Goal: Navigation & Orientation: Find specific page/section

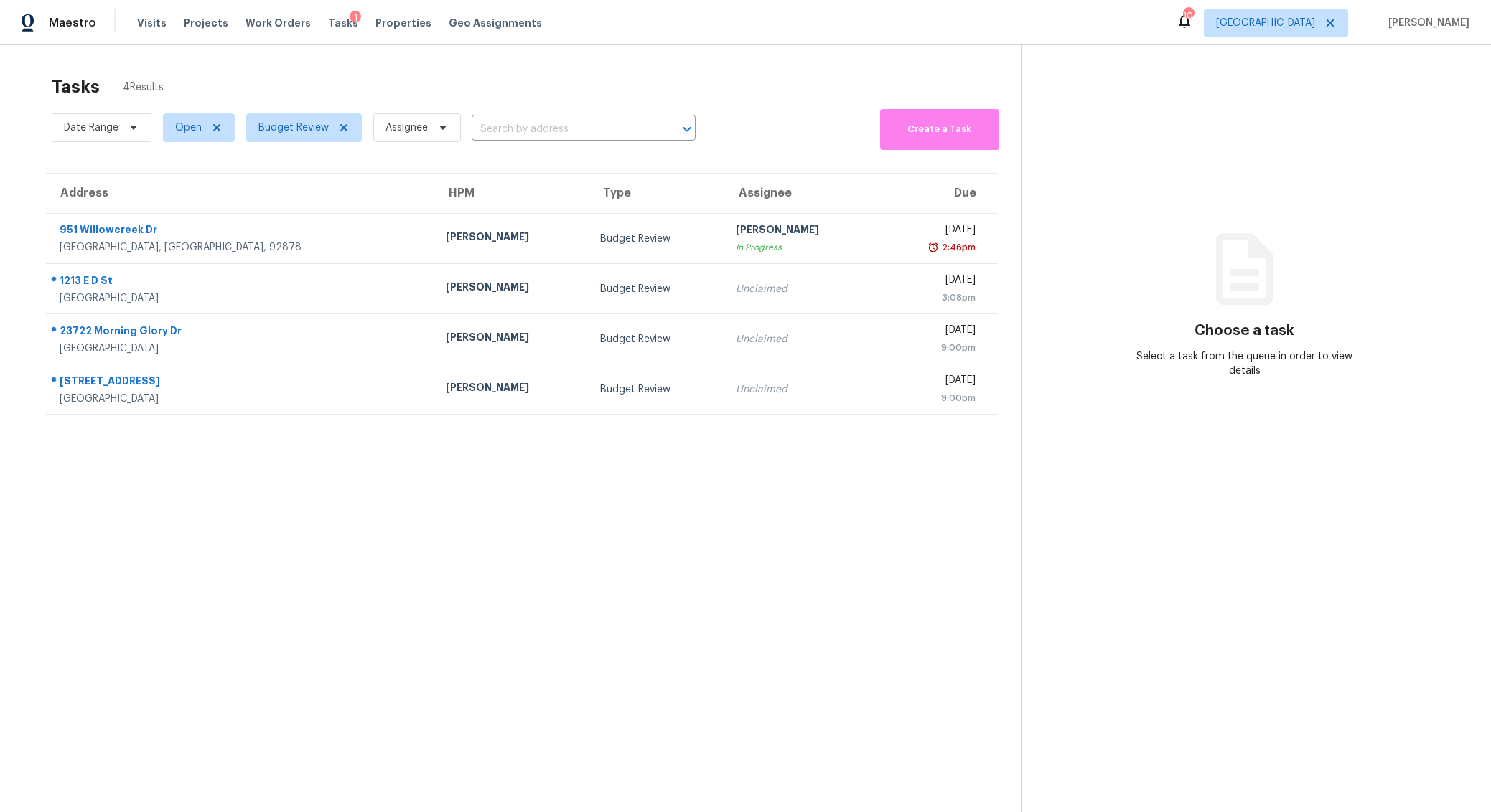
click at [216, 616] on section "Tasks 4 Results Date Range Open Budget Review Assignee ​ Create a Task Address …" at bounding box center [522, 463] width 998 height 789
click at [338, 68] on div "Tasks 4 Results" at bounding box center [536, 87] width 969 height 38
click at [380, 68] on div "Tasks 4 Results" at bounding box center [536, 87] width 969 height 38
click at [384, 16] on span "Properties" at bounding box center [403, 23] width 56 height 14
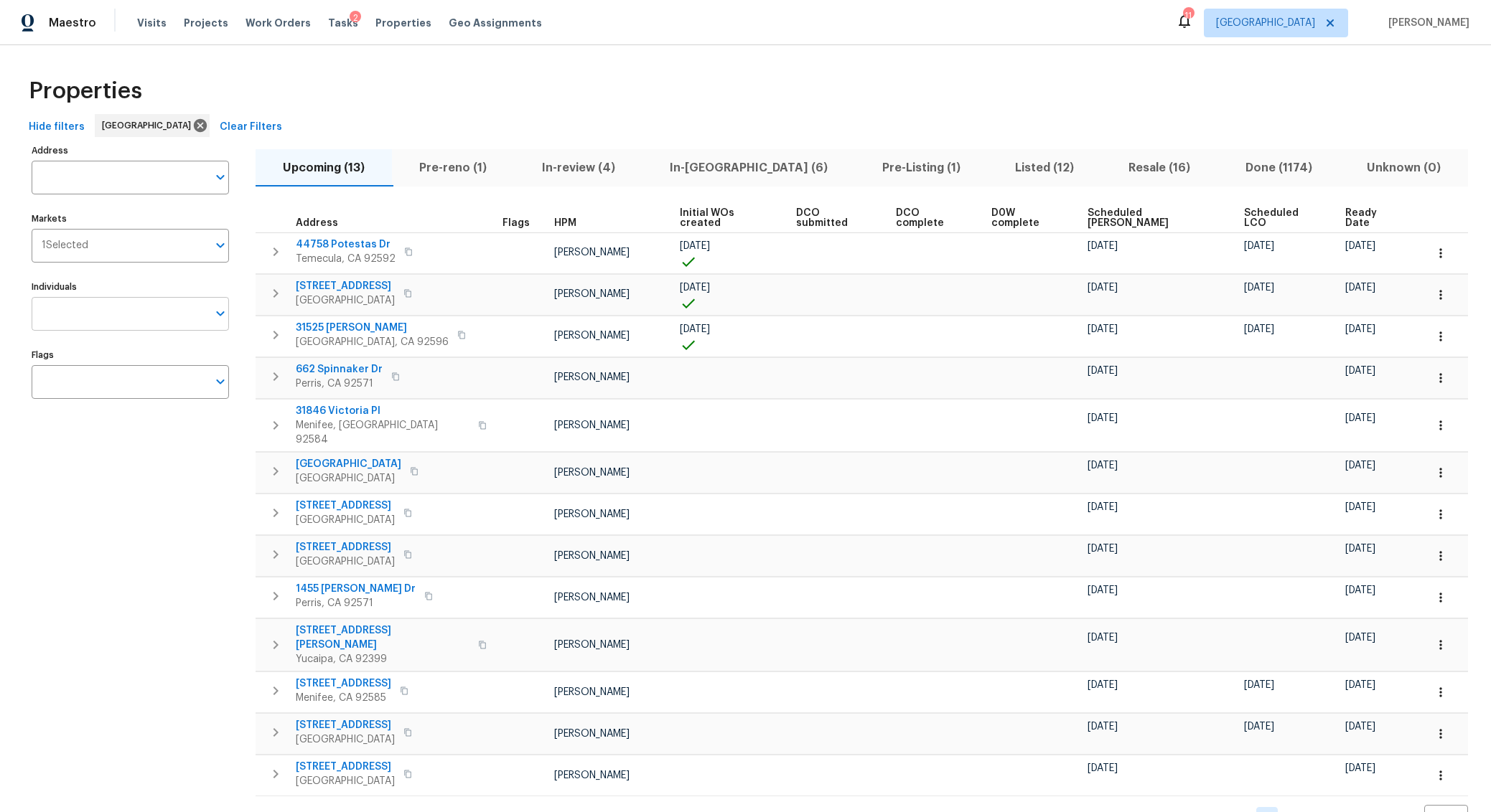
click at [126, 320] on input "Individuals" at bounding box center [119, 313] width 176 height 34
type input "benjamin"
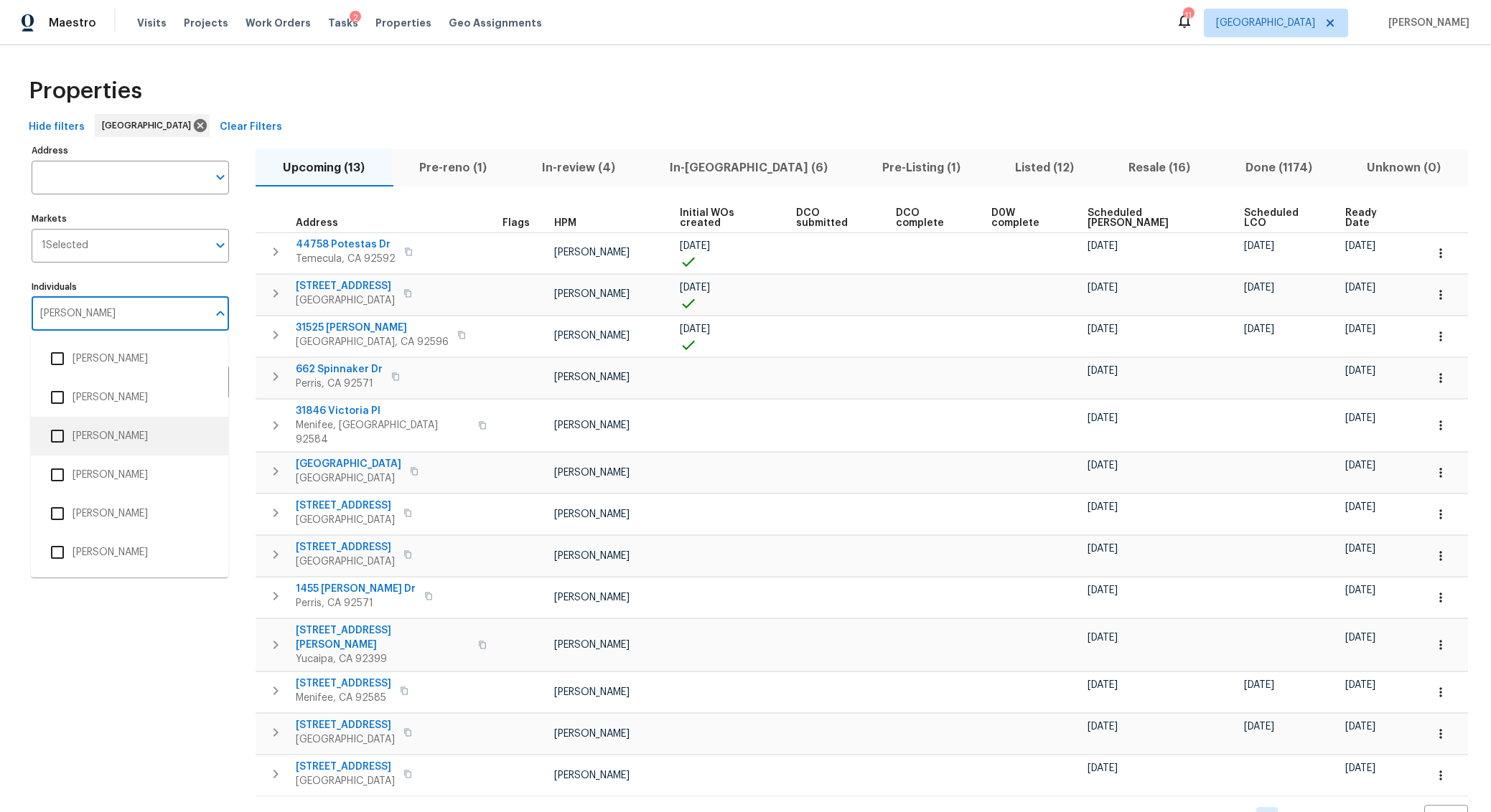
click at [60, 434] on input "checkbox" at bounding box center [58, 436] width 30 height 30
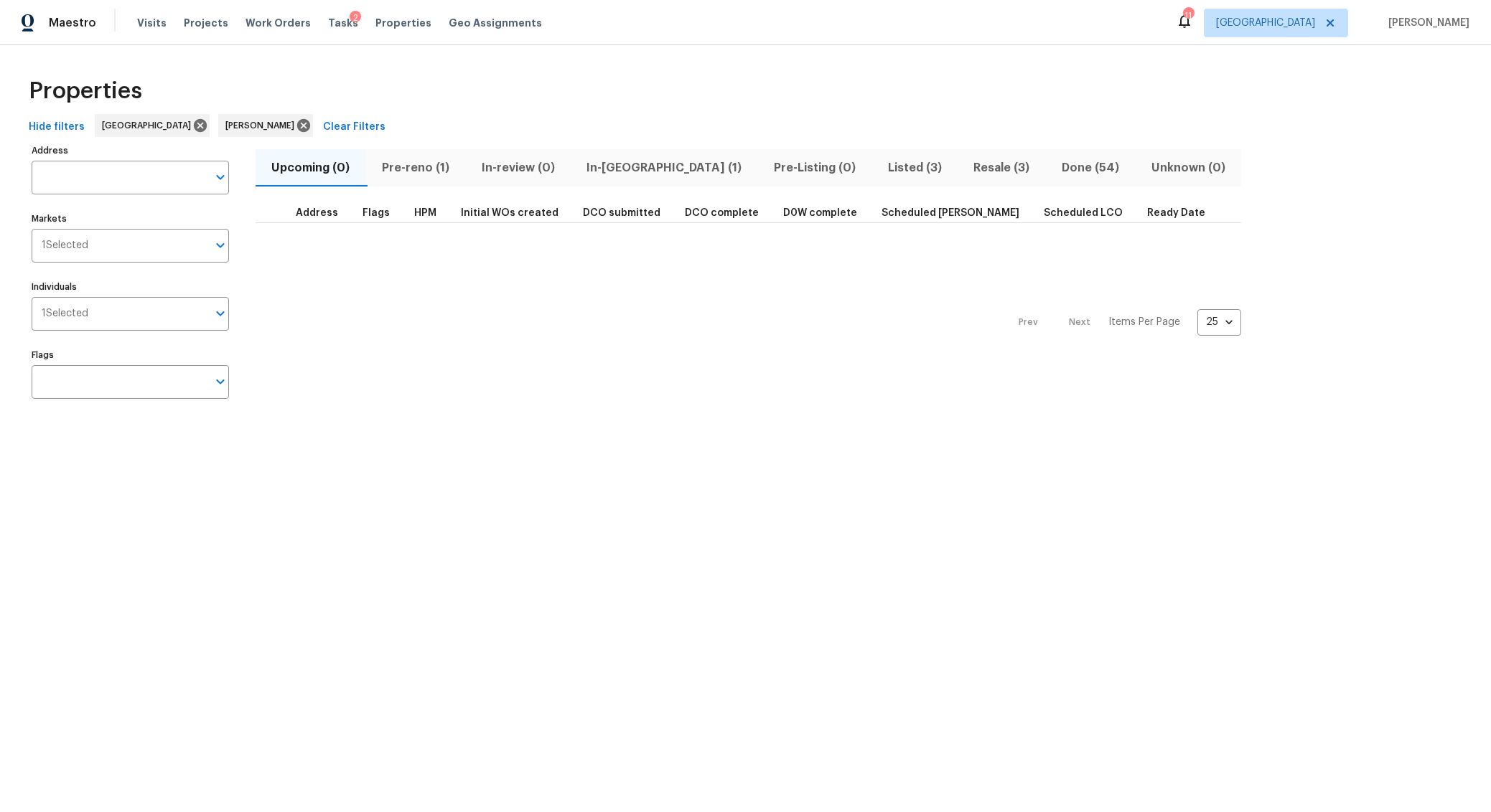
click at [516, 84] on div "Properties" at bounding box center [745, 91] width 1444 height 46
click at [617, 171] on span "In-reno (1)" at bounding box center [664, 168] width 170 height 20
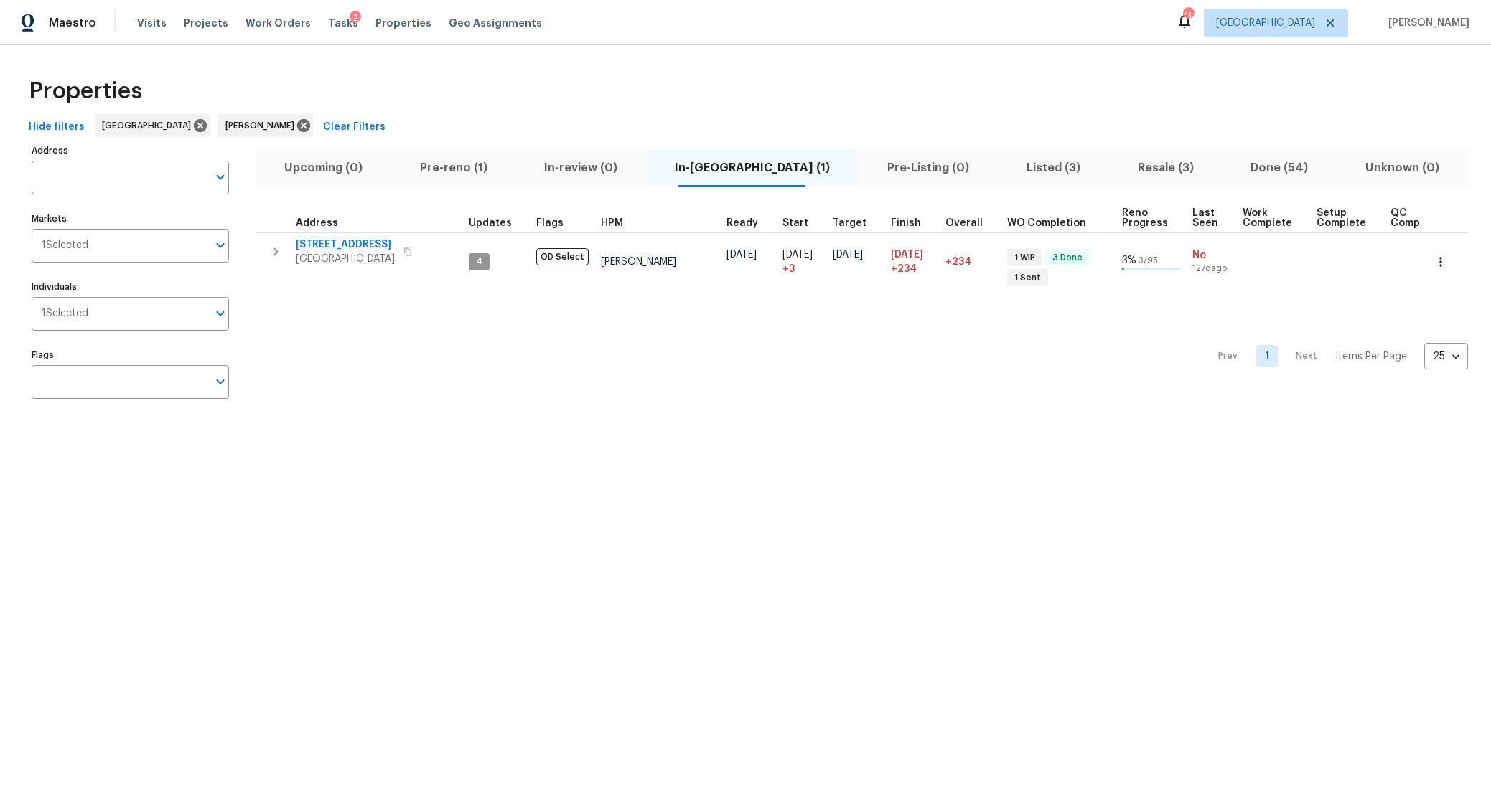
click at [328, 160] on span "Upcoming (0)" at bounding box center [322, 168] width 118 height 20
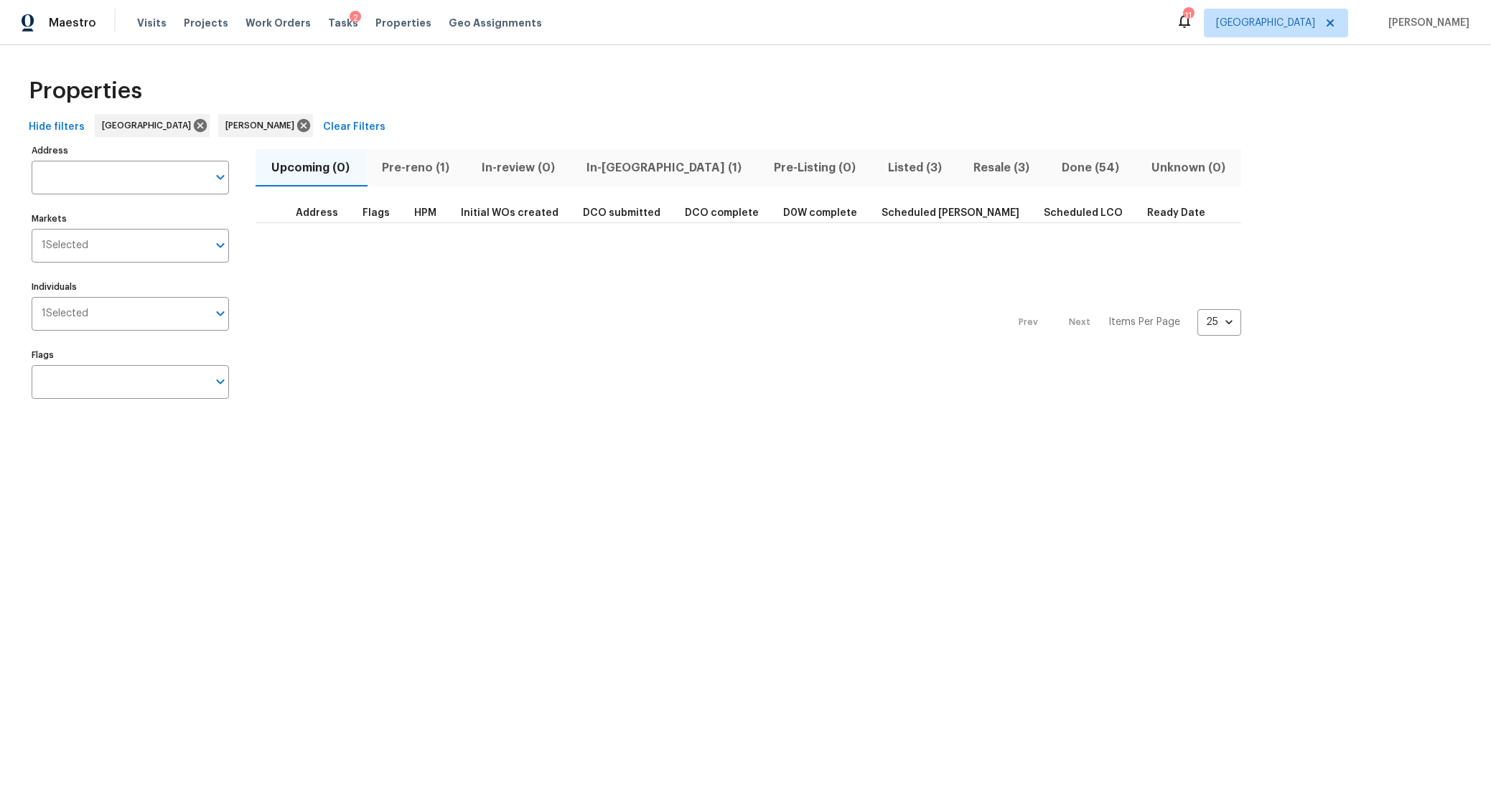
click at [163, 263] on div "Address Address Markets 1 Selected Markets Individuals 1 Selected Individuals F…" at bounding box center [139, 277] width 215 height 273
click at [157, 261] on input "Markets" at bounding box center [148, 246] width 119 height 34
type input "los"
click at [58, 294] on input "checkbox" at bounding box center [58, 290] width 30 height 30
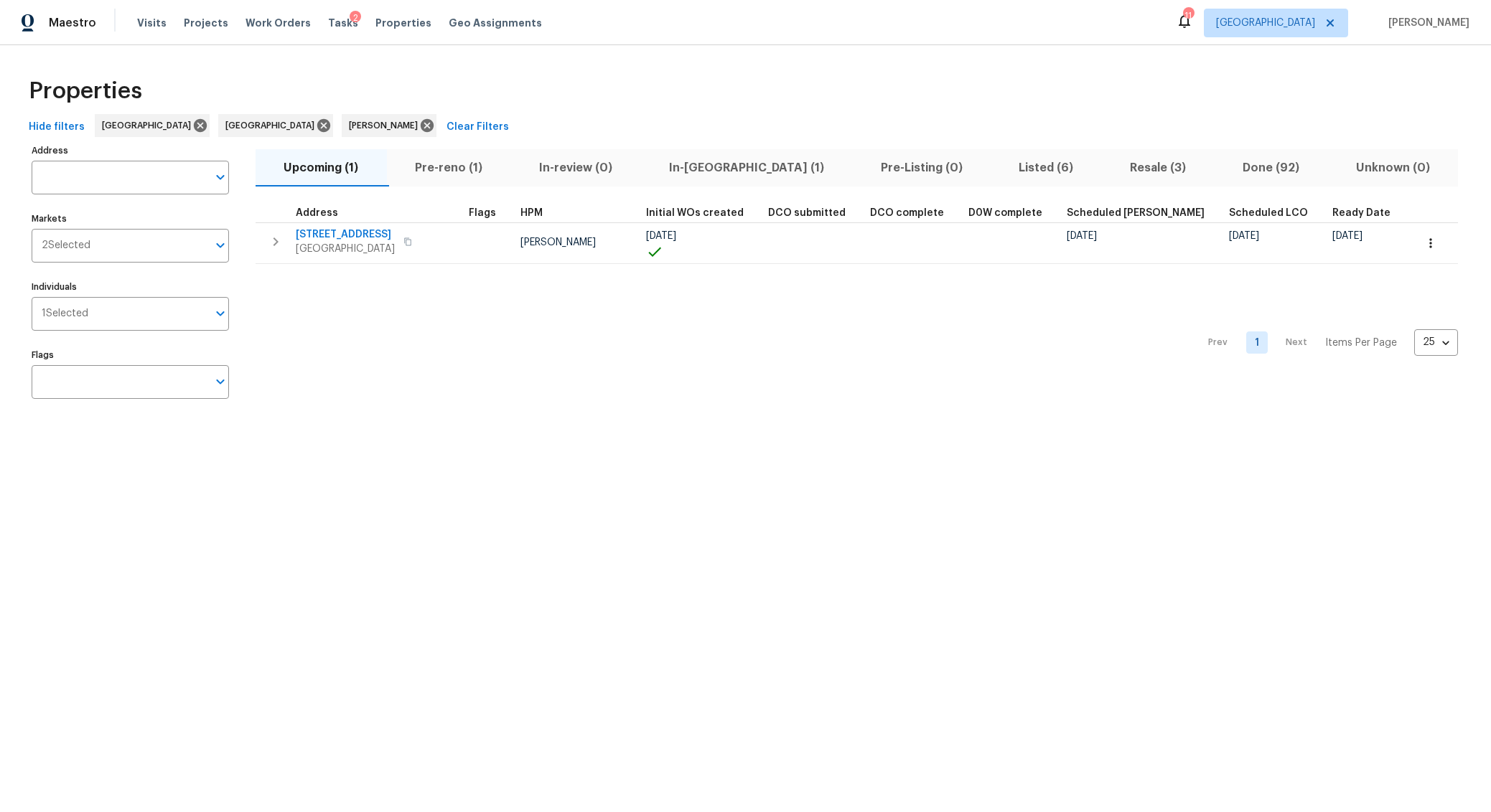
click at [544, 436] on html "Maestro Visits Projects Work Orders Tasks 2 Properties Geo Assignments 11 River…" at bounding box center [745, 218] width 1491 height 436
click at [697, 168] on span "In-reno (1)" at bounding box center [746, 168] width 194 height 20
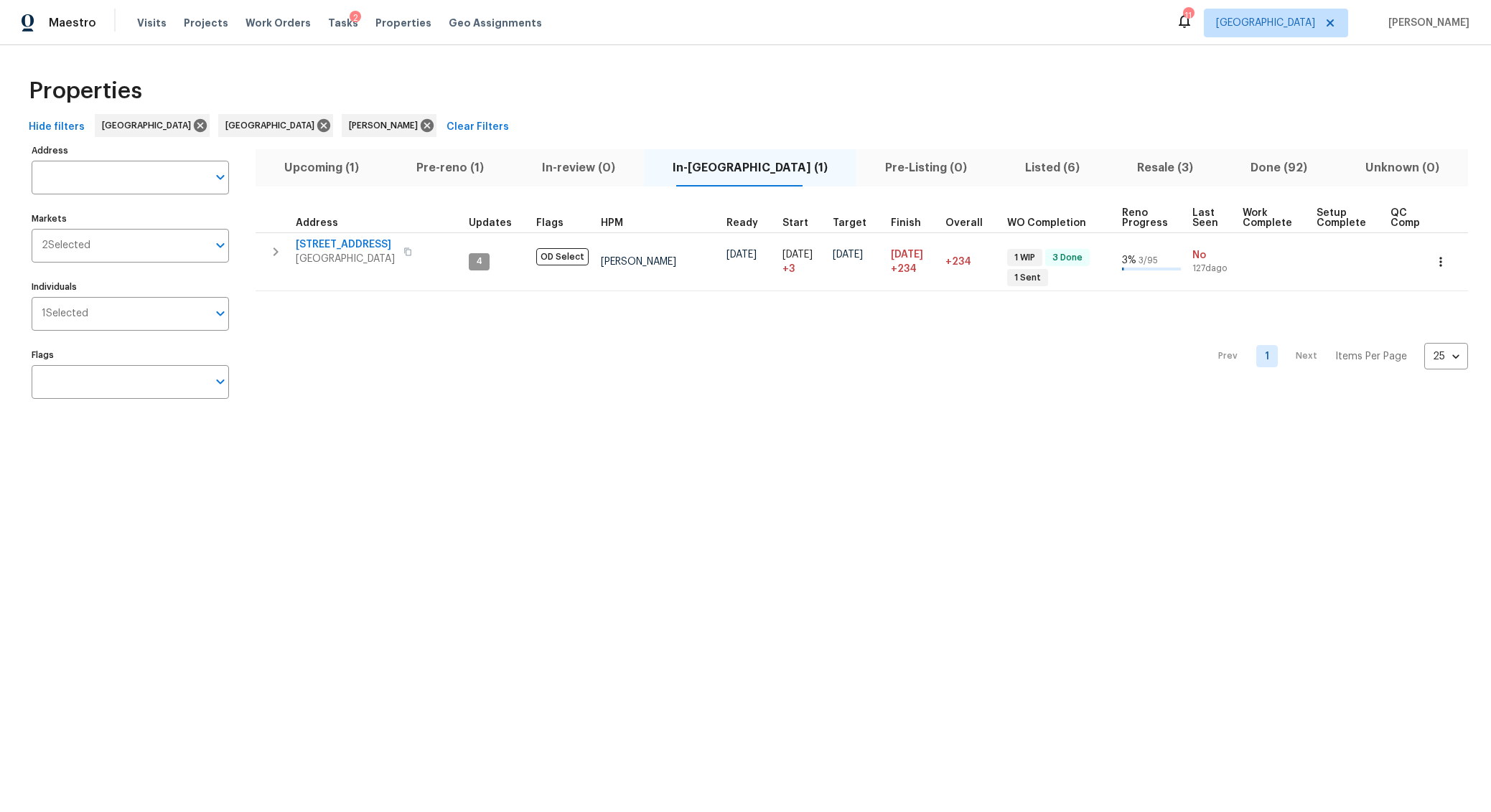
click at [466, 168] on span "Pre-reno (1)" at bounding box center [449, 168] width 108 height 20
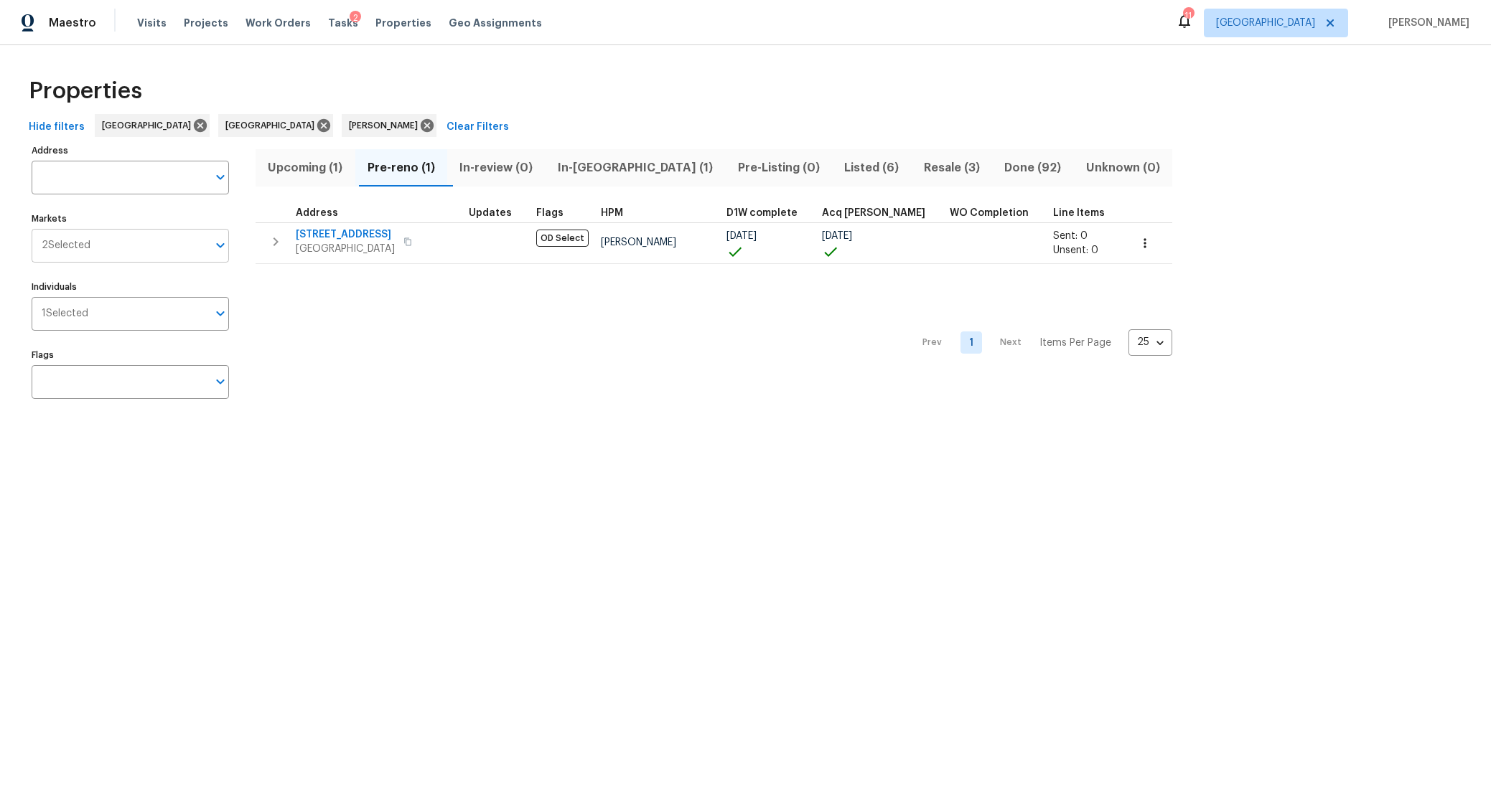
drag, startPoint x: 146, startPoint y: 245, endPoint x: 146, endPoint y: 97, distance: 148.0
click at [146, 238] on input "Markets" at bounding box center [149, 246] width 117 height 34
click at [293, 211] on div at bounding box center [278, 213] width 35 height 10
click at [139, 321] on input "Individuals" at bounding box center [148, 313] width 119 height 34
type input "joshua peterson"
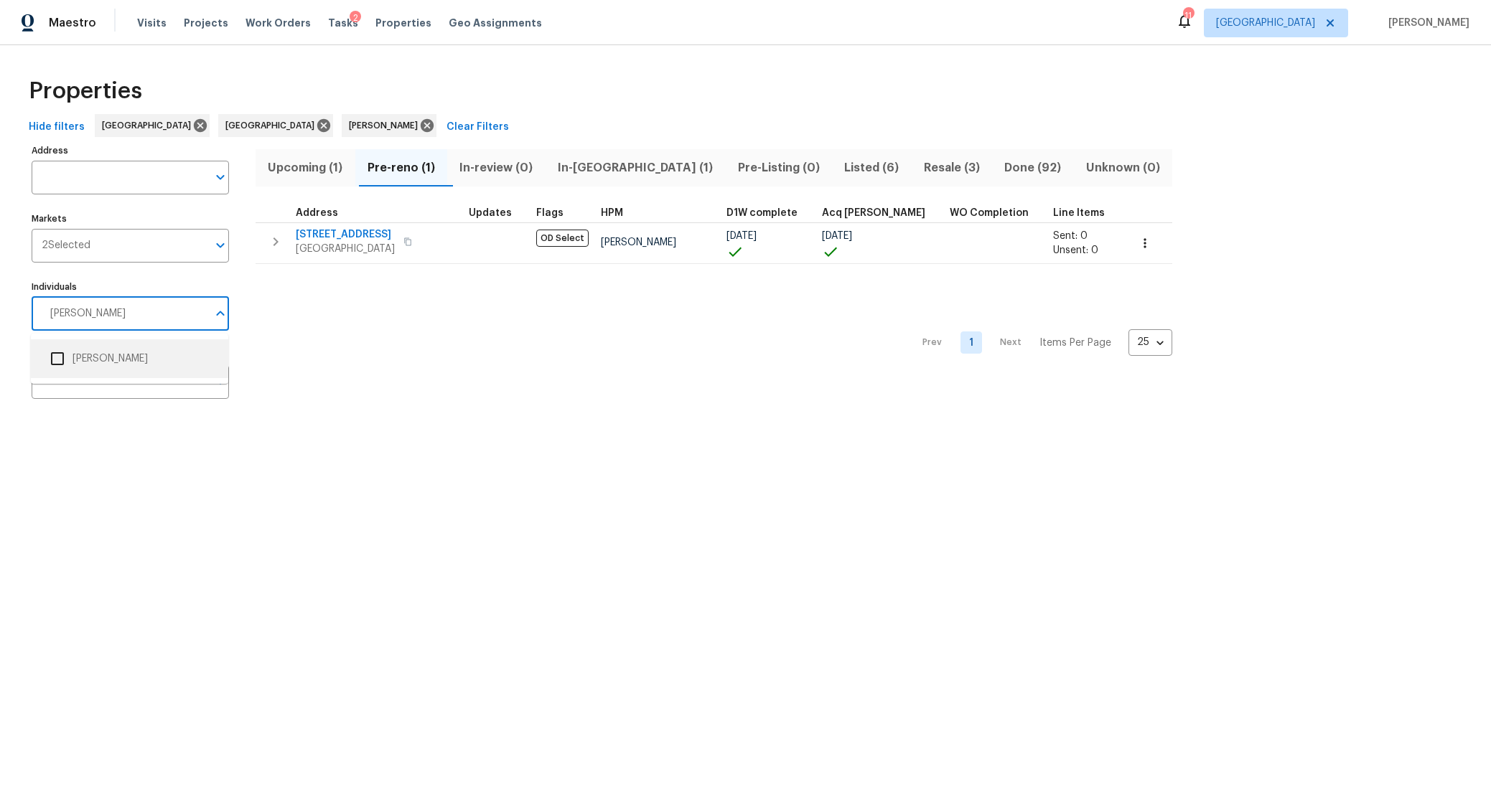
click at [59, 359] on input "checkbox" at bounding box center [58, 359] width 30 height 30
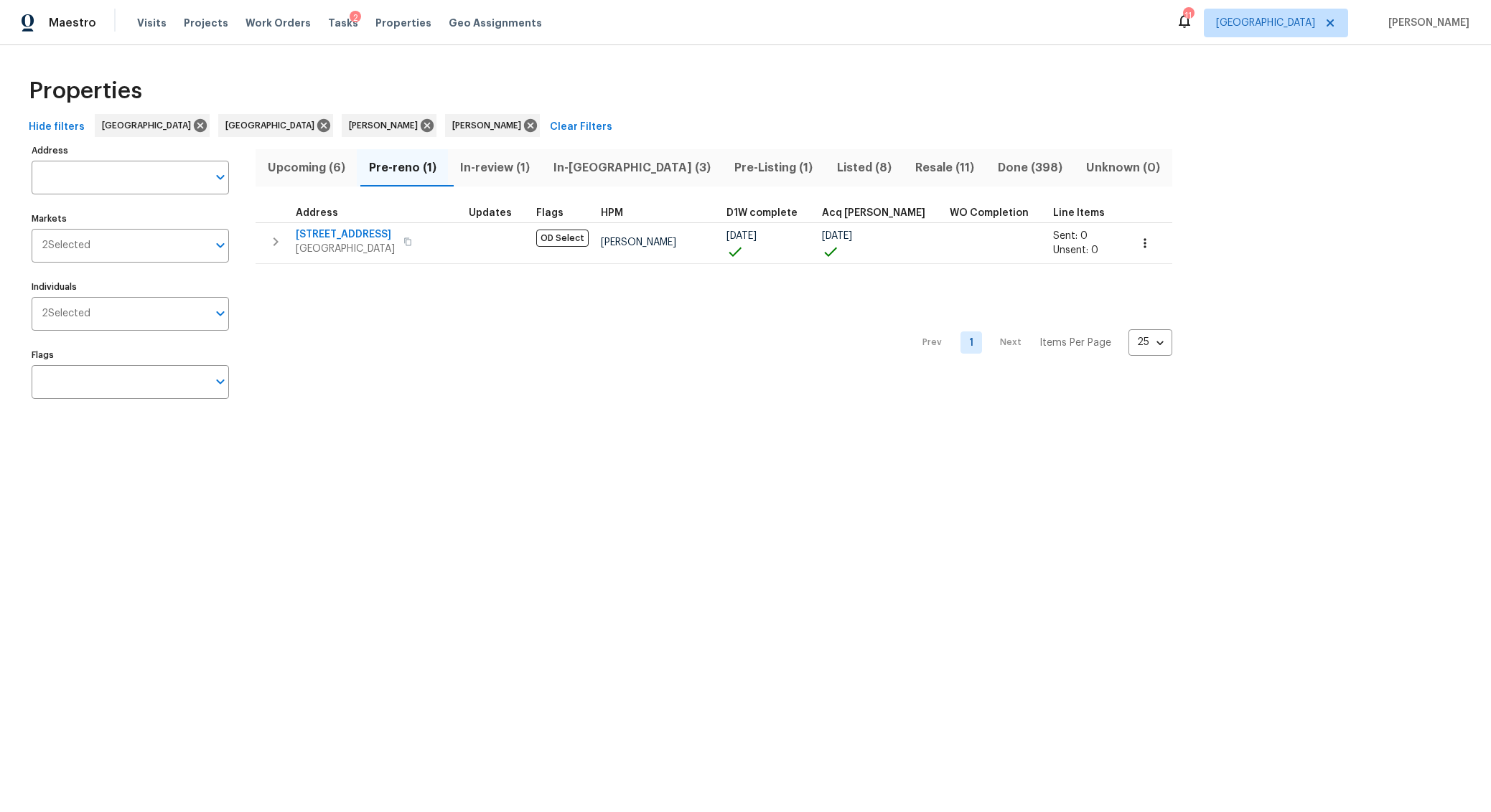
click at [315, 169] on span "Upcoming (6)" at bounding box center [306, 168] width 84 height 20
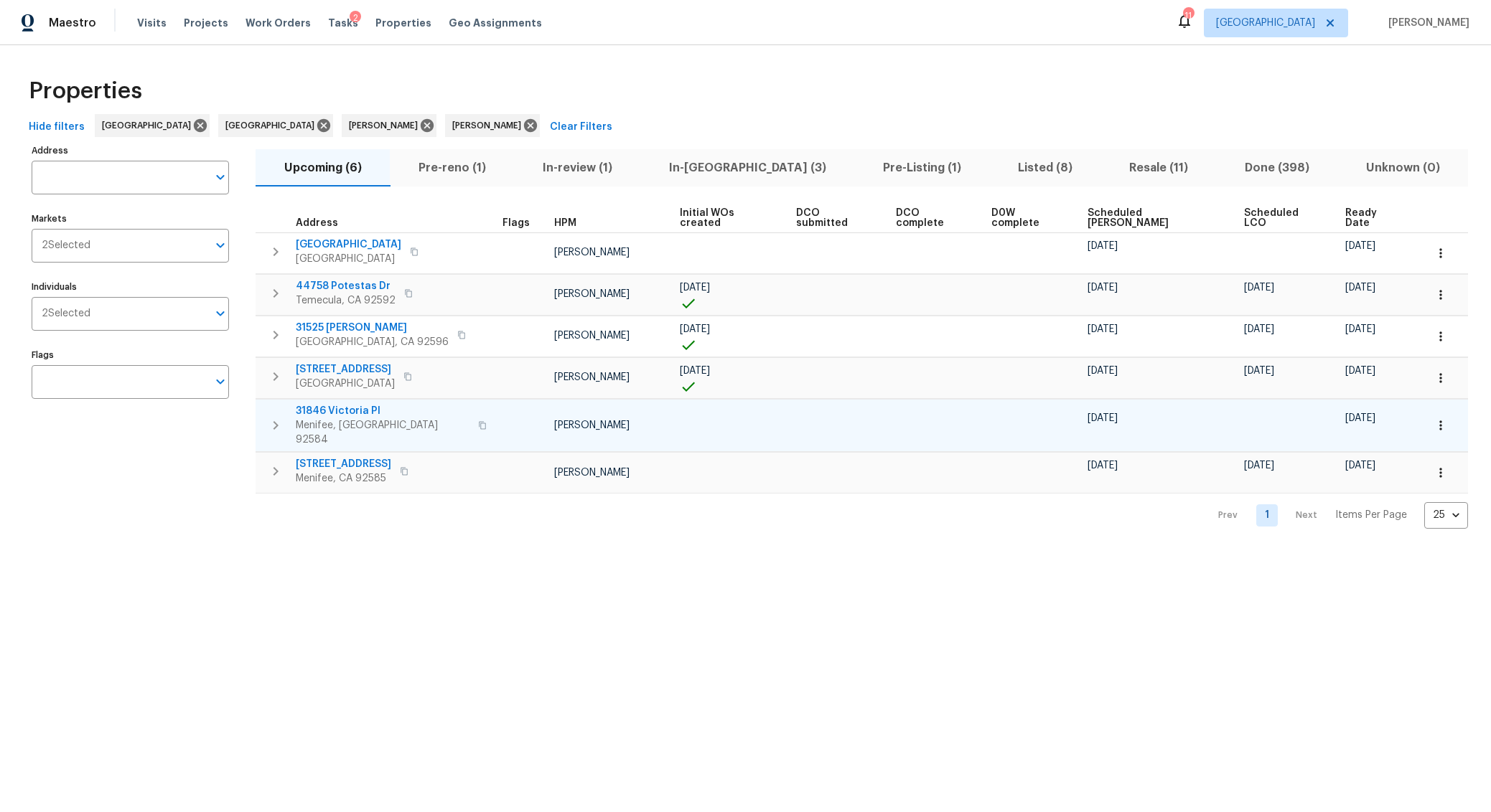
click at [362, 424] on td "31846 Victoria Pl Menifee, CA 92584" at bounding box center [376, 425] width 241 height 52
click at [337, 404] on span "31846 Victoria Pl" at bounding box center [382, 410] width 174 height 14
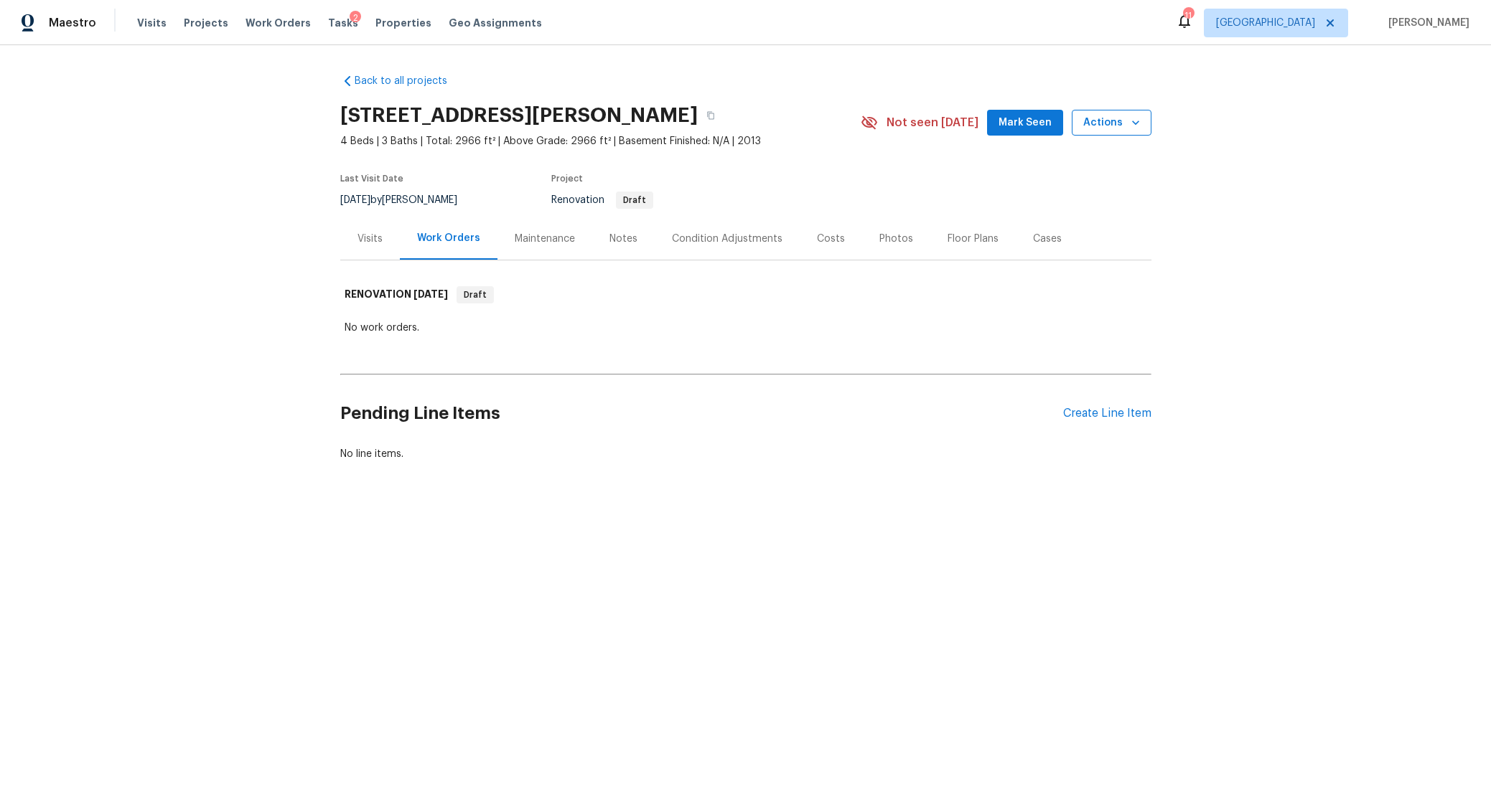
click at [1116, 123] on span "Actions" at bounding box center [1111, 123] width 57 height 18
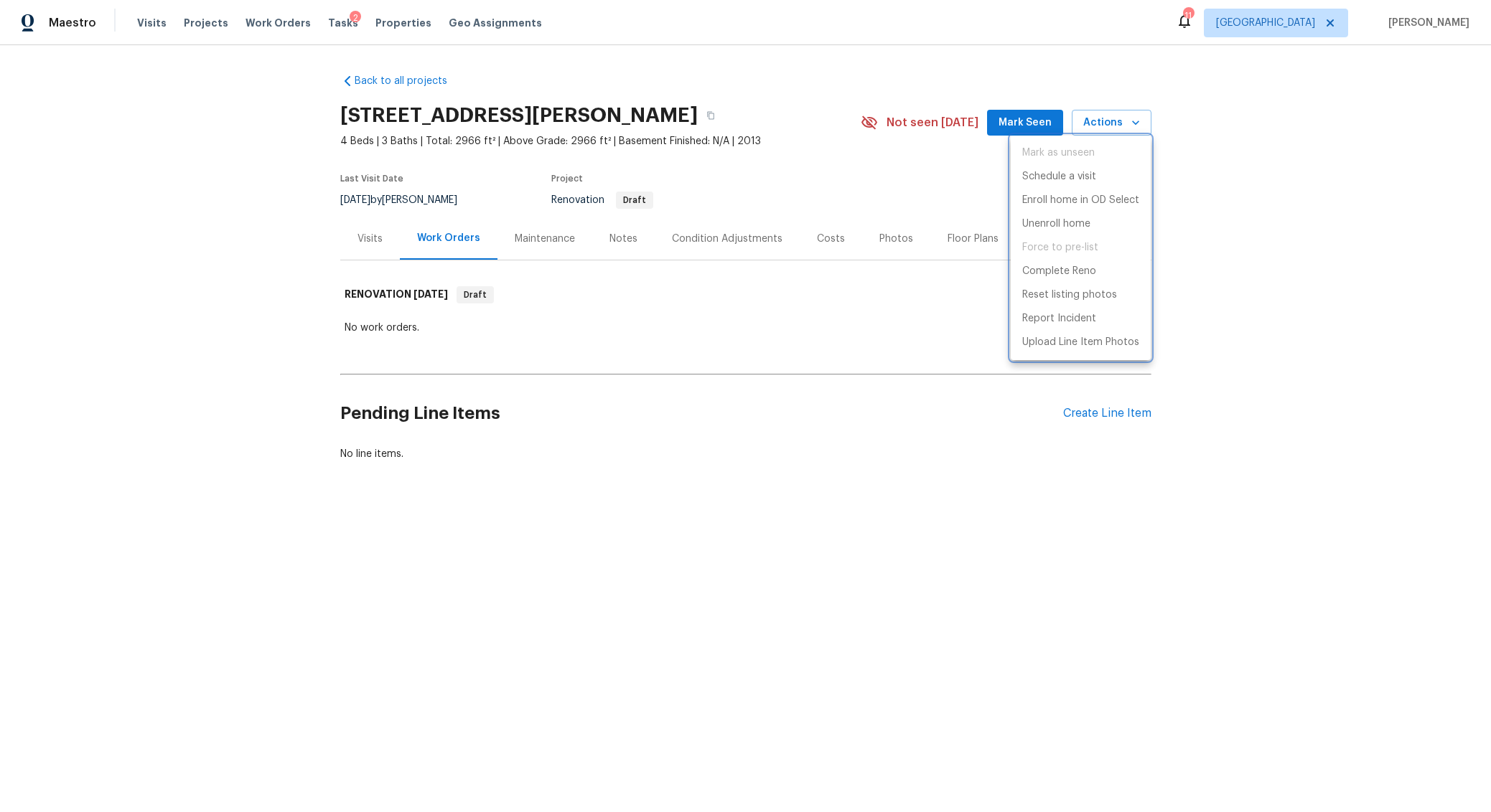
click at [1234, 176] on div at bounding box center [745, 406] width 1491 height 812
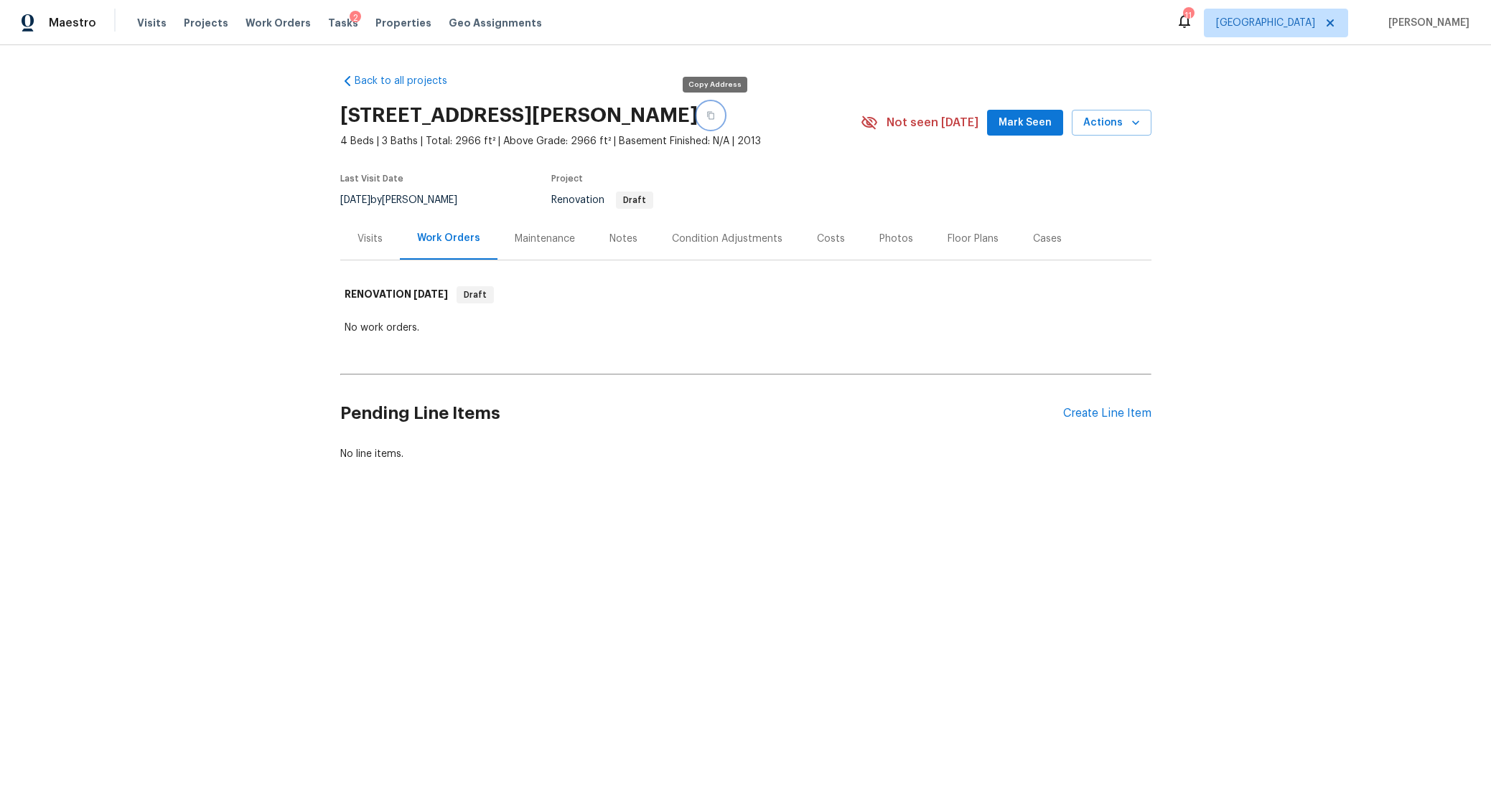
click at [710, 113] on icon "button" at bounding box center [710, 115] width 9 height 9
click at [380, 20] on span "Properties" at bounding box center [403, 23] width 56 height 14
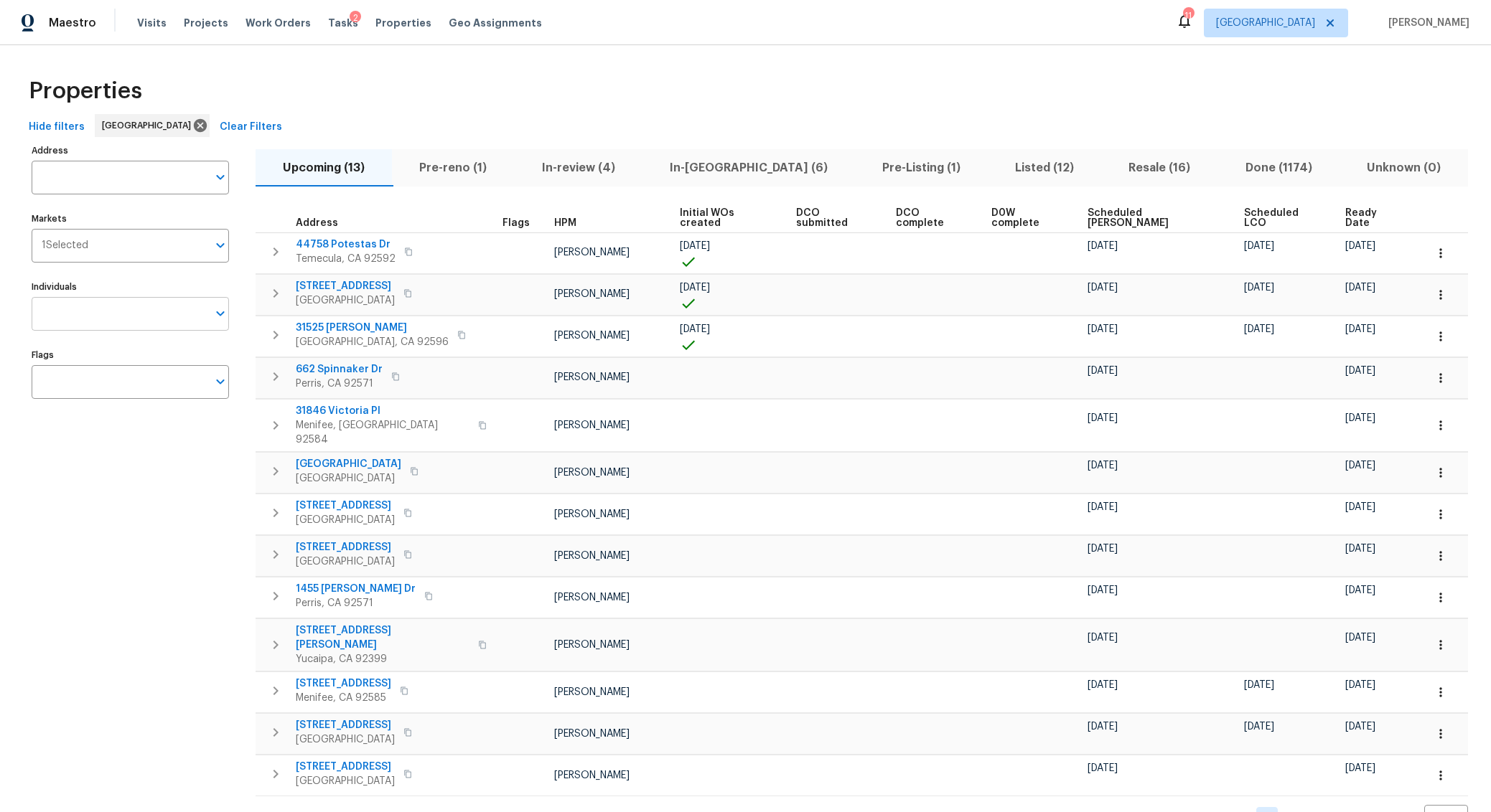
click at [152, 312] on input "Individuals" at bounding box center [119, 313] width 176 height 34
type input "benjamin reyes"
click at [59, 359] on input "checkbox" at bounding box center [58, 359] width 30 height 30
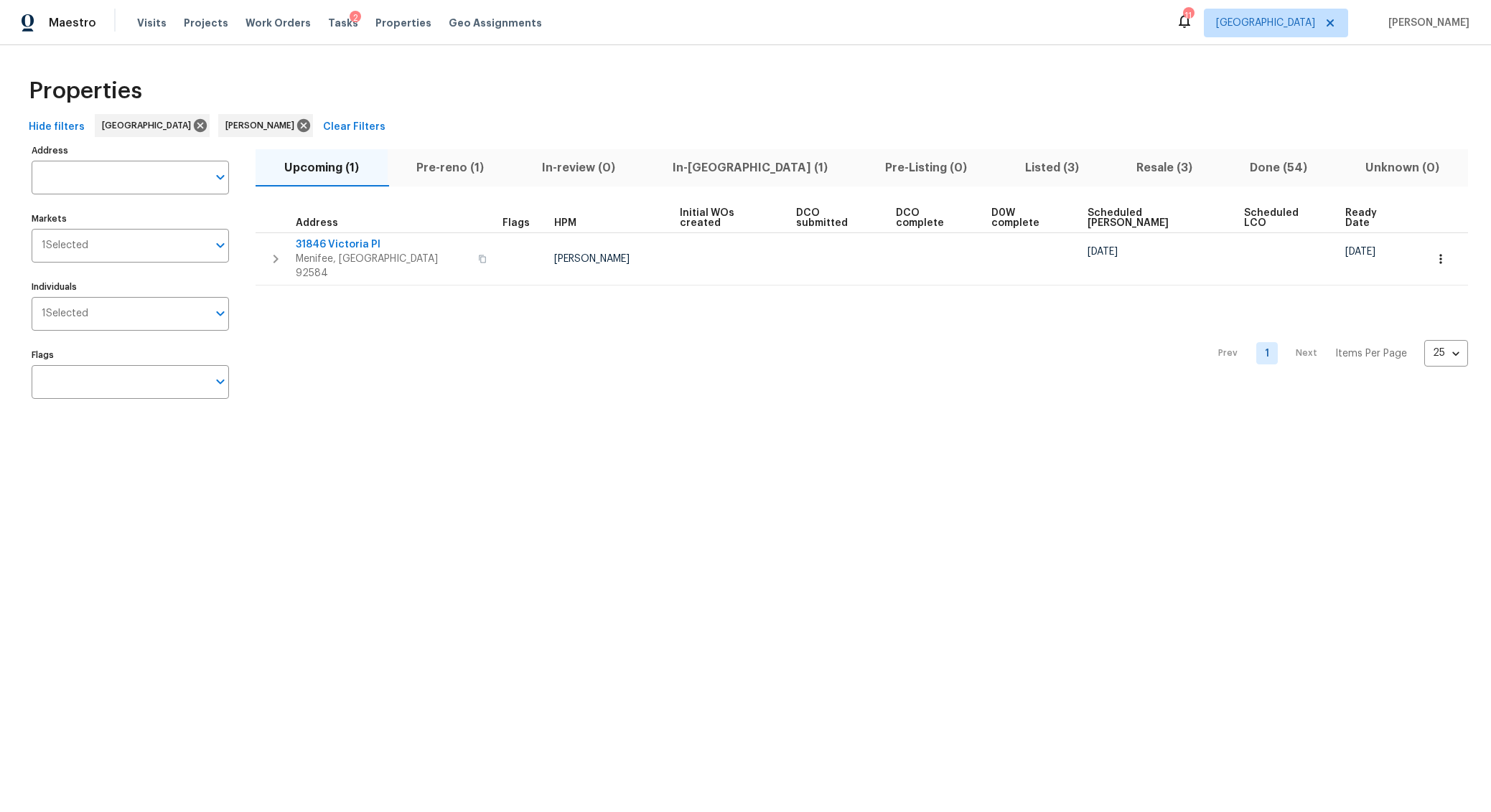
click at [428, 105] on div "Properties" at bounding box center [745, 91] width 1444 height 46
click at [693, 170] on span "In-reno (1)" at bounding box center [750, 168] width 195 height 20
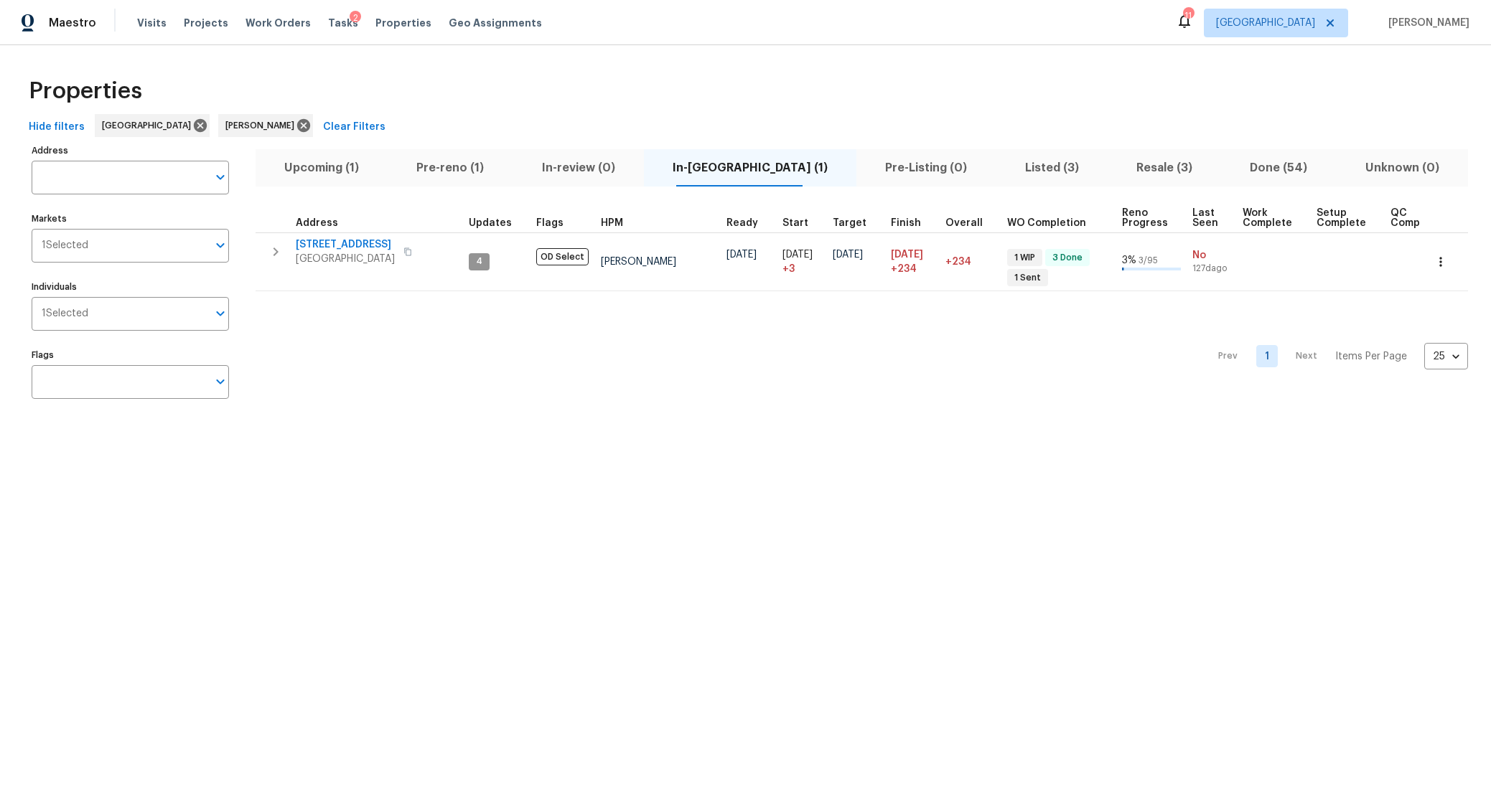
click at [153, 436] on html "Maestro Visits Projects Work Orders Tasks 2 Properties Geo Assignments 11 River…" at bounding box center [745, 218] width 1491 height 436
click at [143, 436] on html "Maestro Visits Projects Work Orders Tasks 2 Properties Geo Assignments 11 River…" at bounding box center [745, 218] width 1491 height 436
click at [1132, 169] on span "Resale (3)" at bounding box center [1164, 168] width 96 height 20
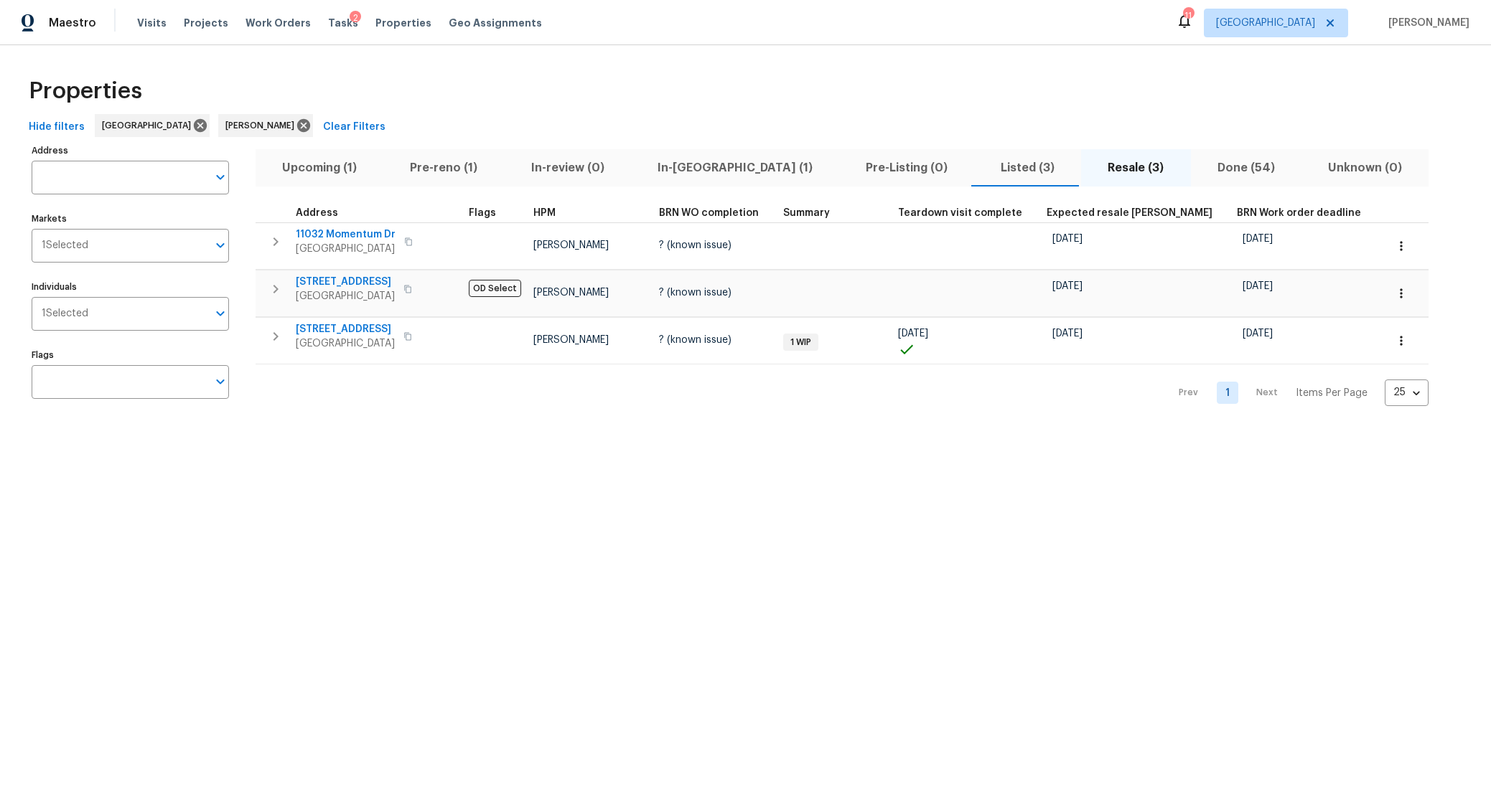
click at [140, 436] on html "Maestro Visits Projects Work Orders Tasks 2 Properties Geo Assignments 11 River…" at bounding box center [745, 218] width 1491 height 436
click at [145, 436] on html "Maestro Visits Projects Work Orders Tasks 2 Properties Geo Assignments 11 River…" at bounding box center [745, 218] width 1491 height 436
click at [100, 436] on html "Maestro Visits Projects Work Orders Tasks 2 Properties Geo Assignments 11 River…" at bounding box center [745, 218] width 1491 height 436
click at [151, 26] on span "Visits" at bounding box center [152, 23] width 30 height 14
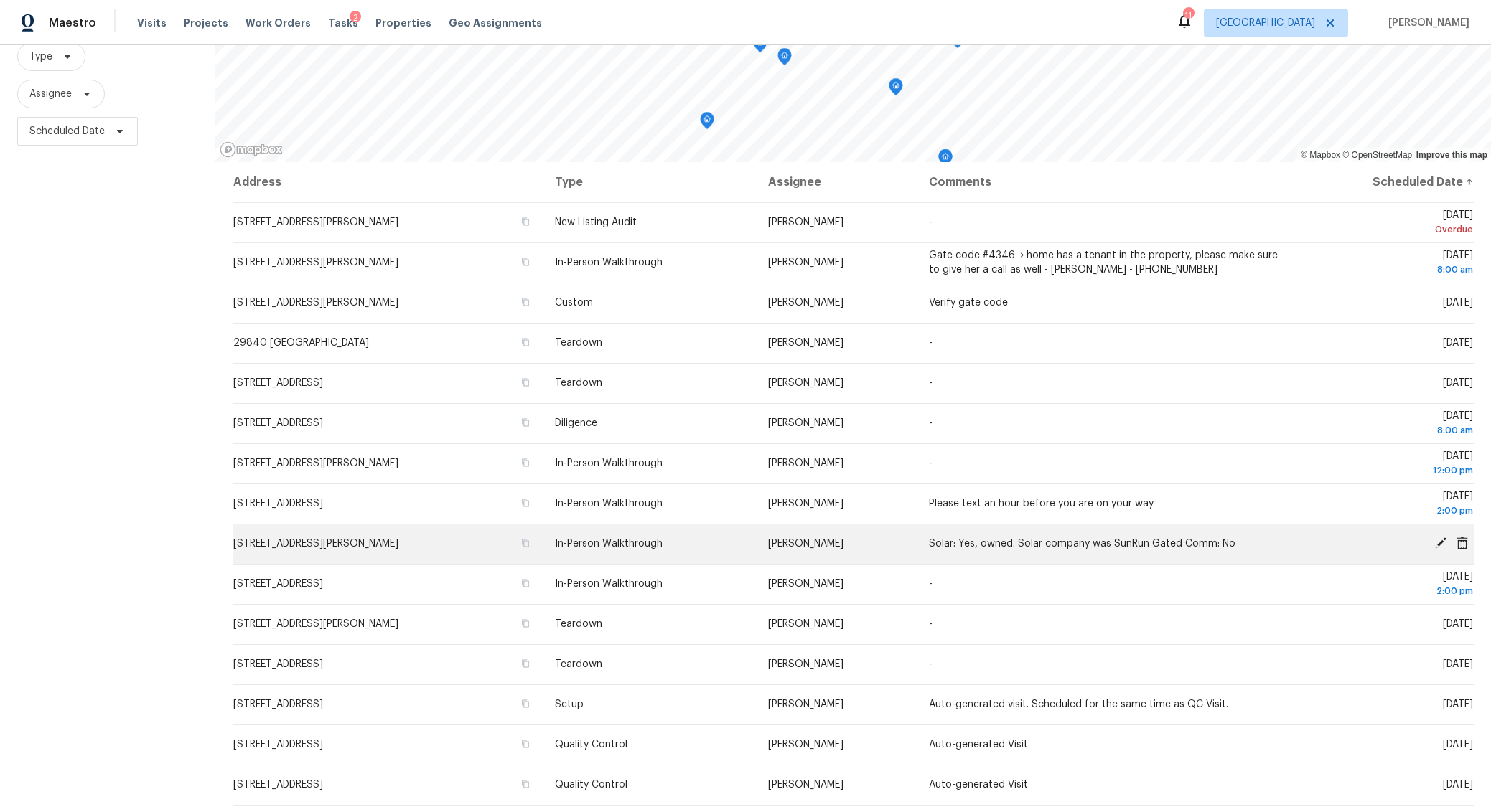
scroll to position [232, 0]
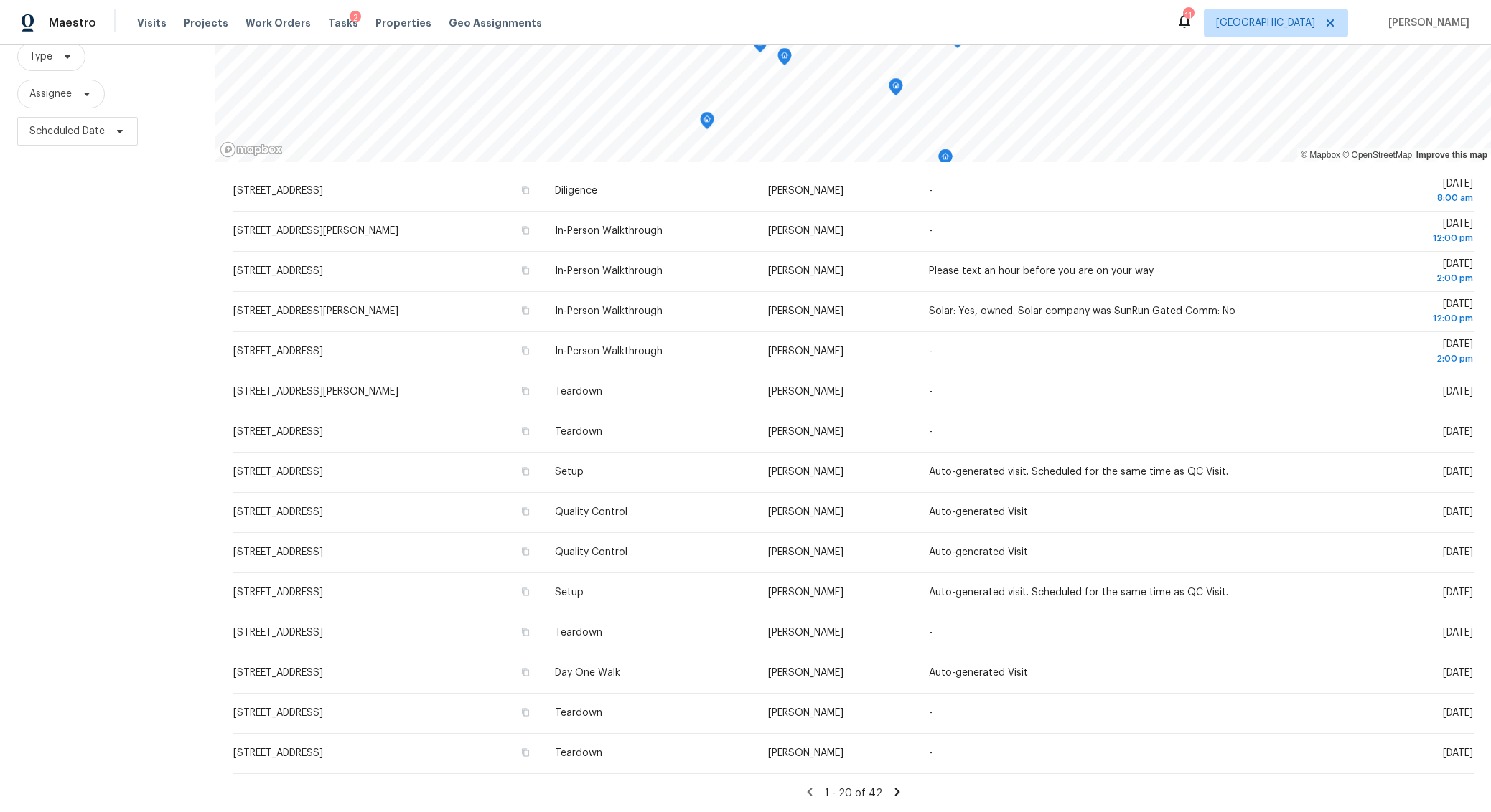
click at [894, 795] on icon at bounding box center [896, 791] width 5 height 8
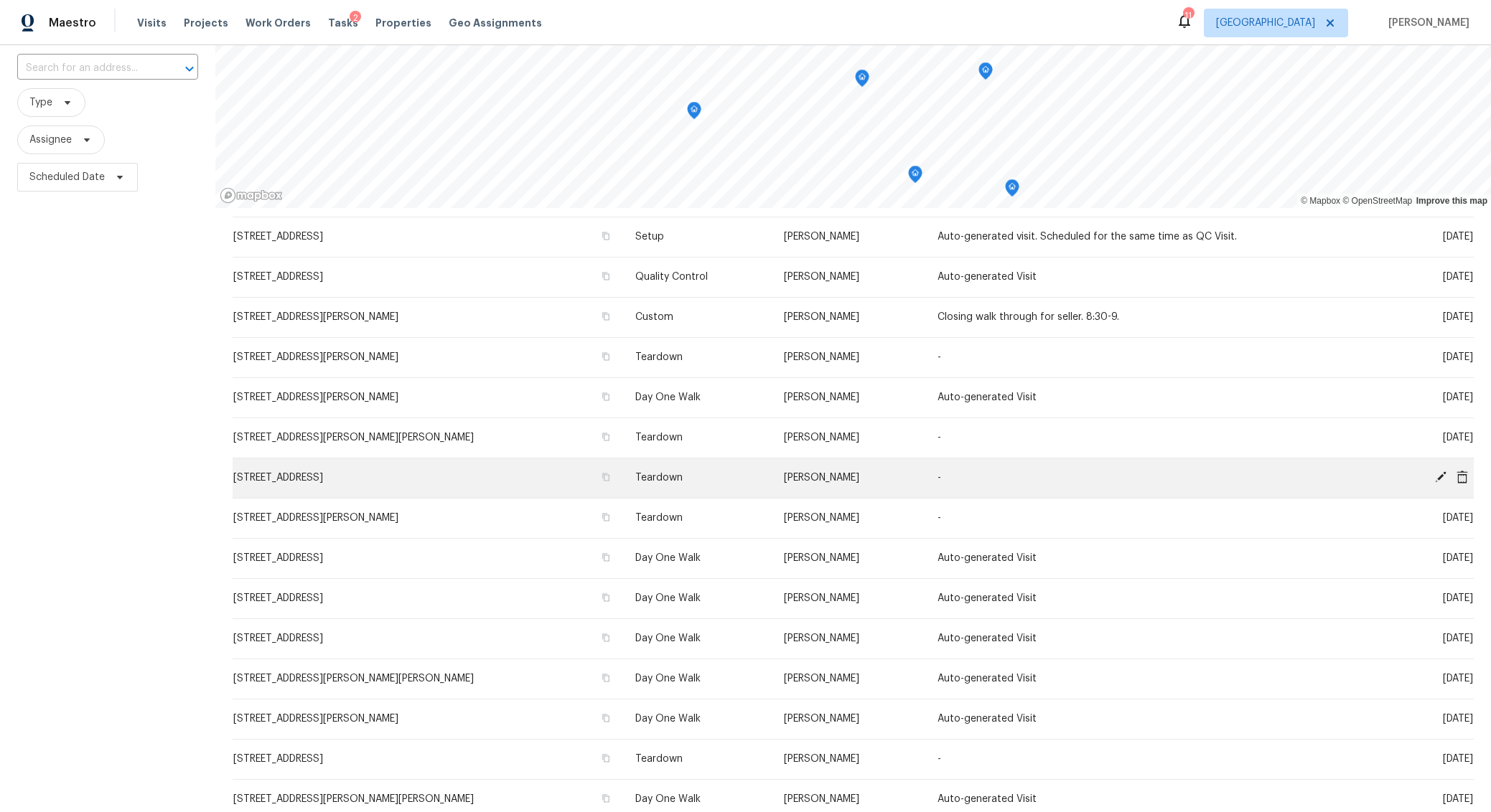
scroll to position [142, 0]
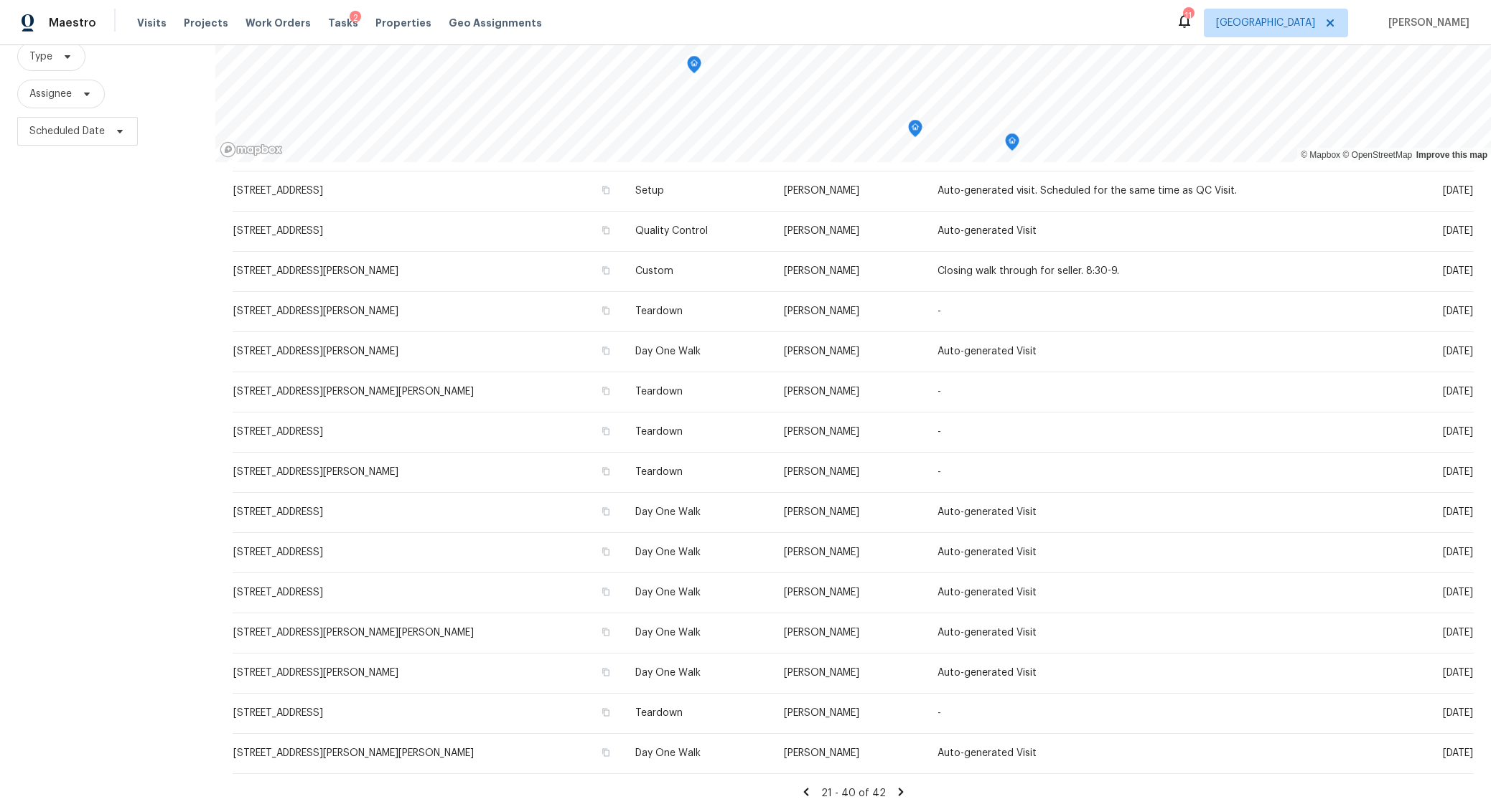
click at [899, 790] on icon at bounding box center [900, 791] width 5 height 8
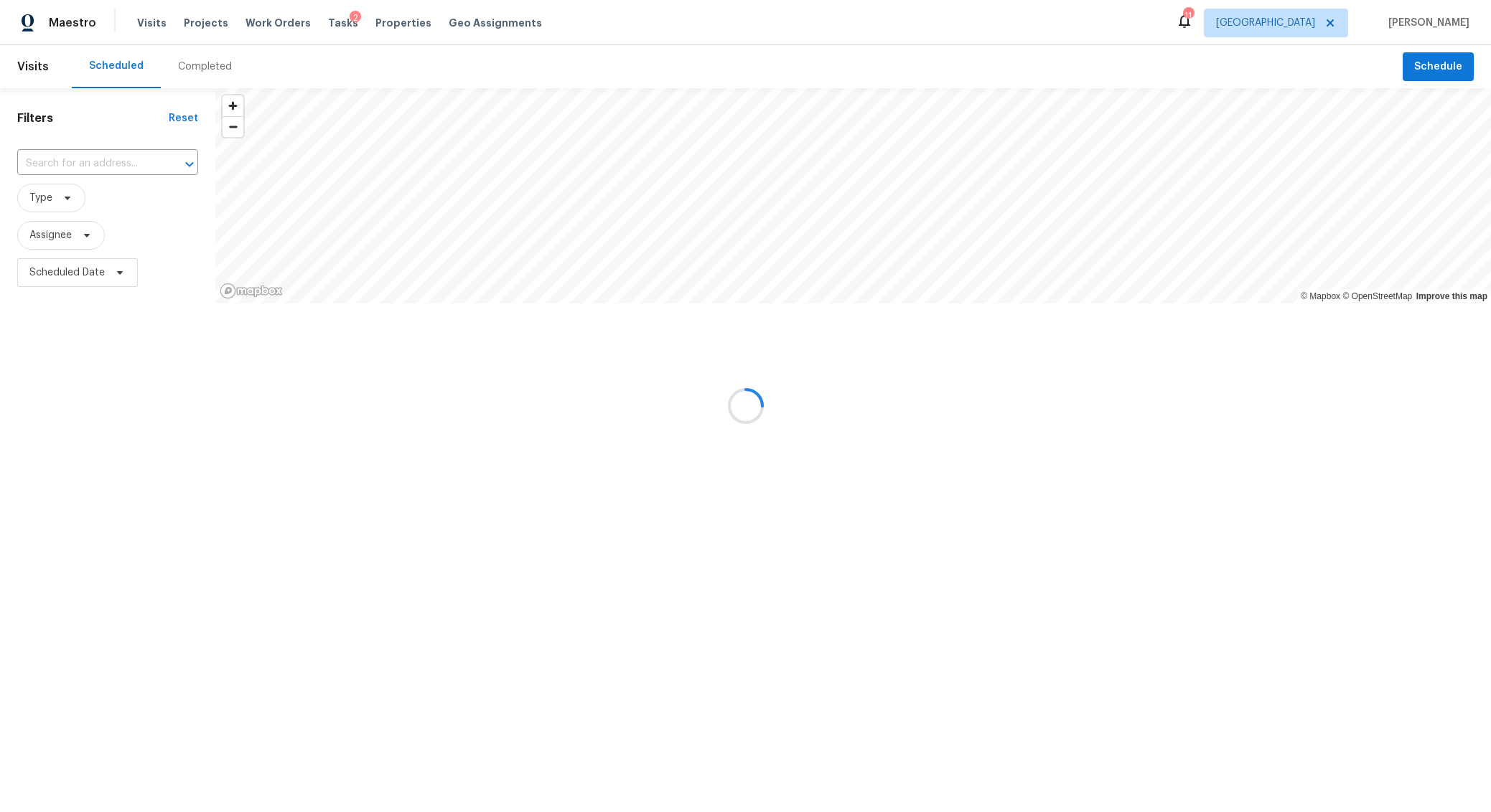
scroll to position [0, 0]
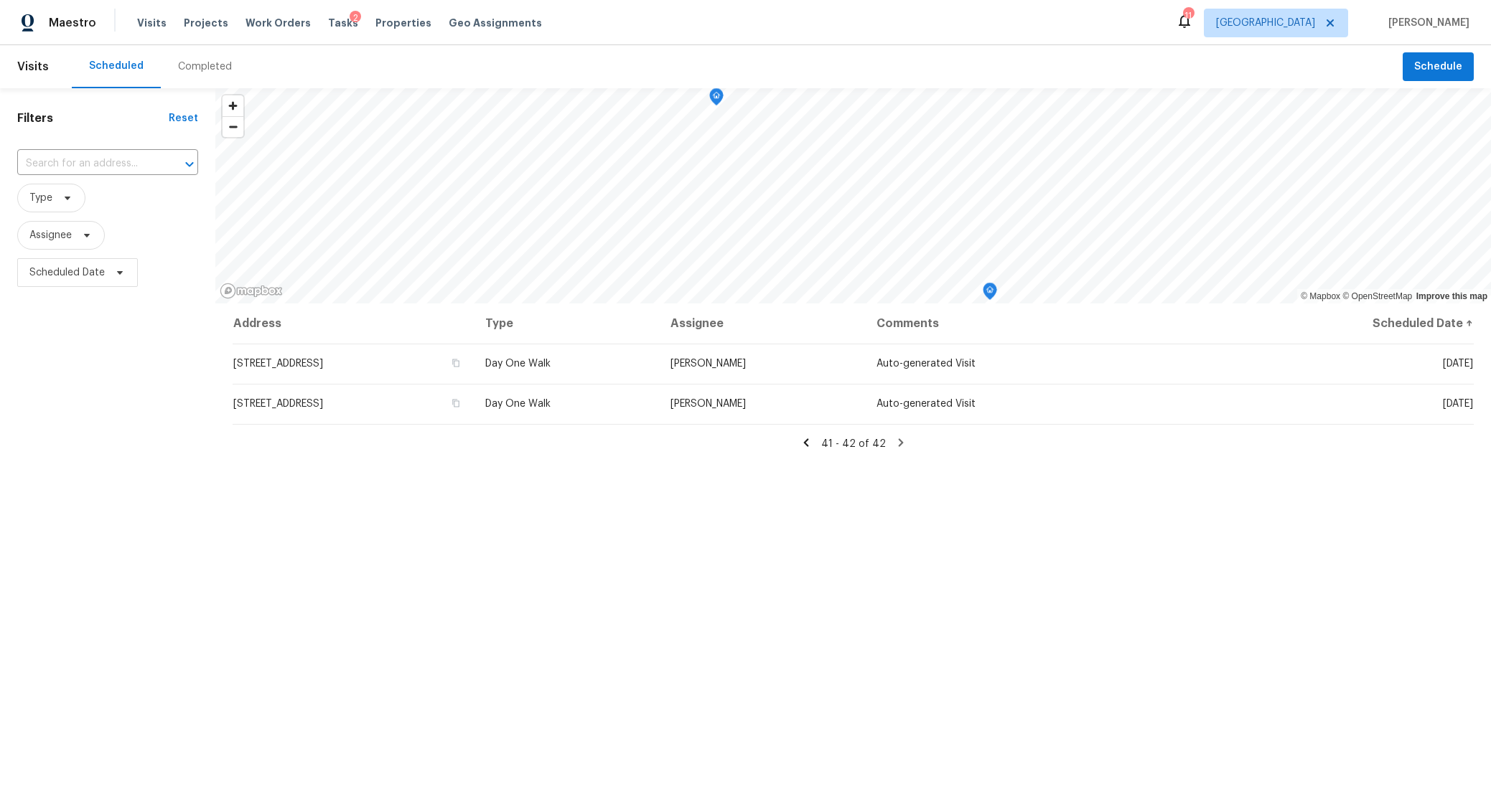
click at [808, 444] on icon at bounding box center [806, 442] width 5 height 8
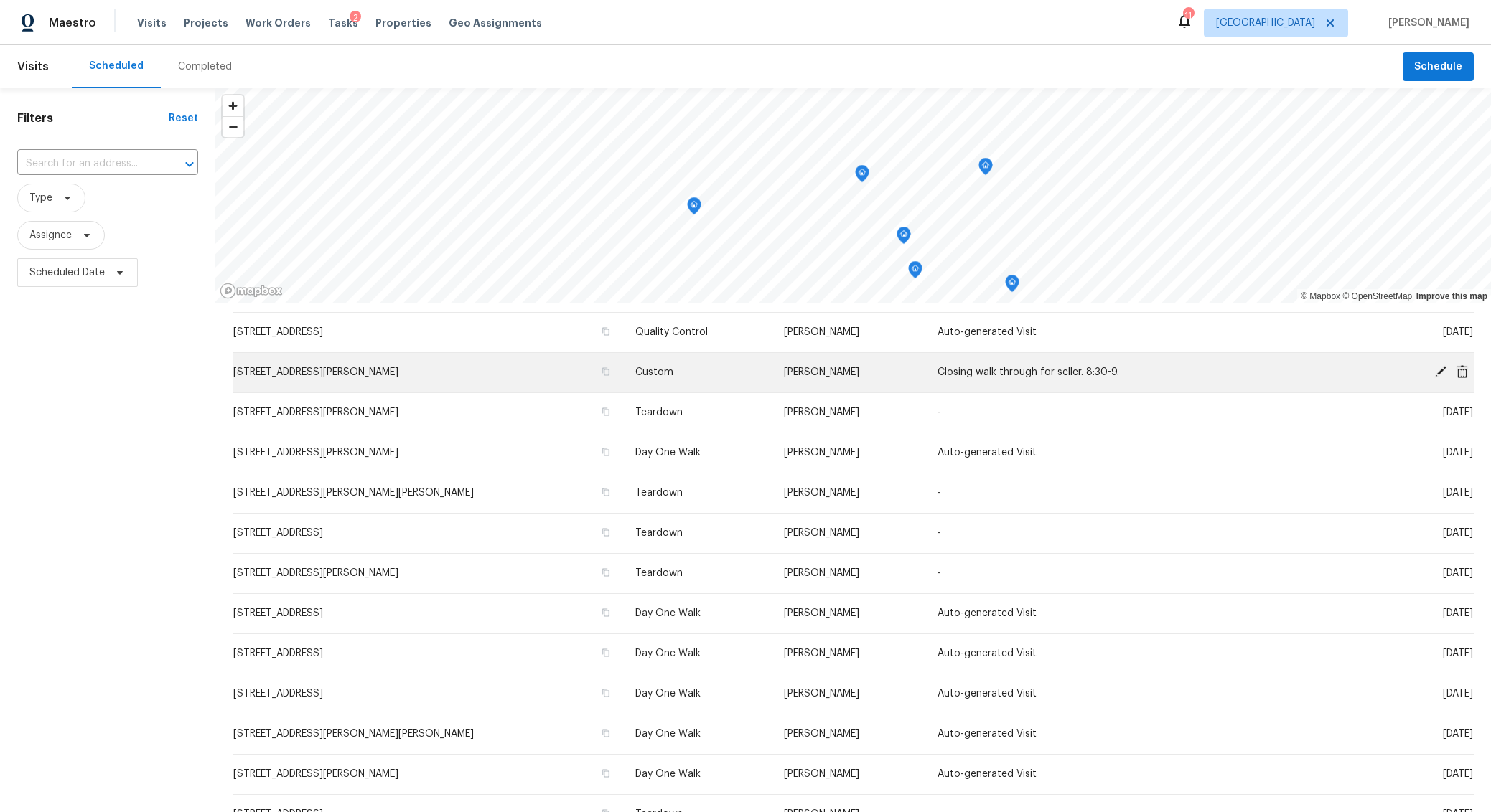
scroll to position [142, 0]
